Goal: Information Seeking & Learning: Learn about a topic

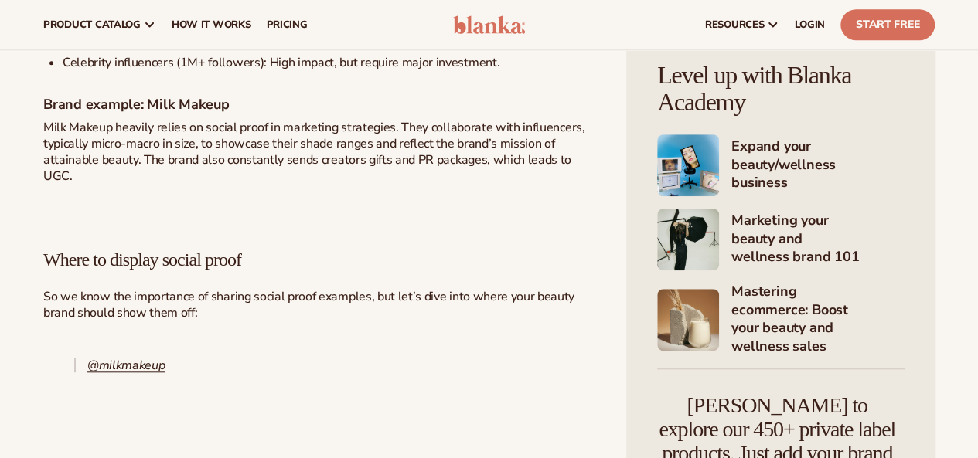
scroll to position [3520, 0]
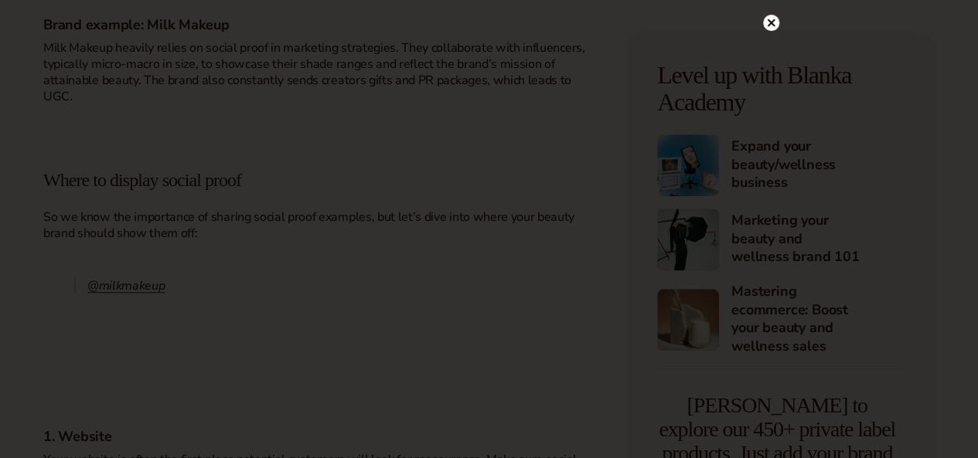
click at [773, 22] on circle at bounding box center [771, 23] width 16 height 16
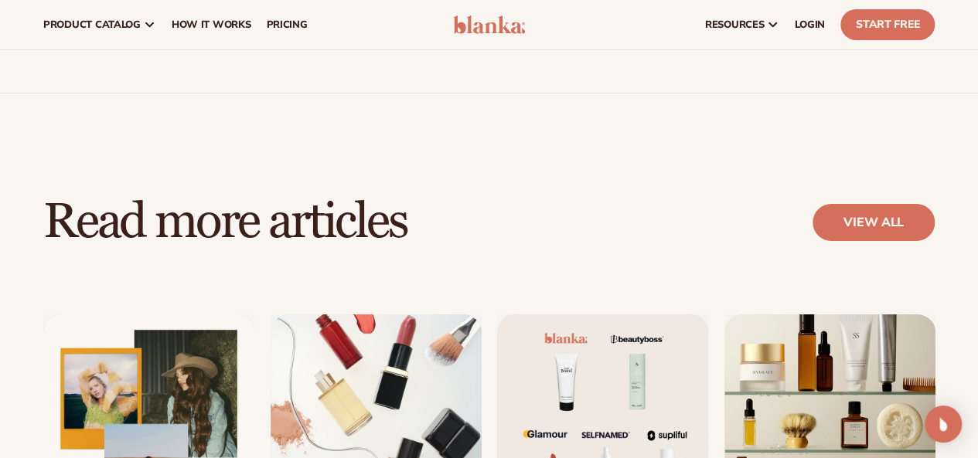
scroll to position [5735, 0]
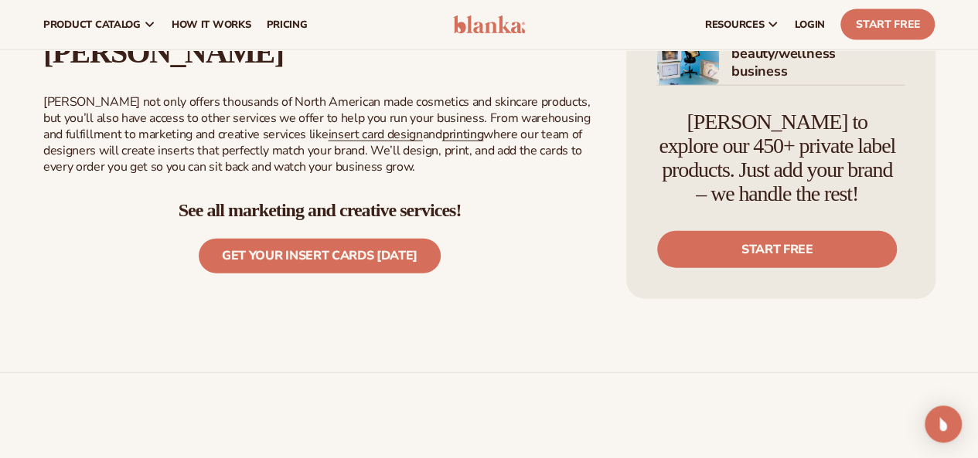
scroll to position [2155, 0]
